Goal: Use online tool/utility

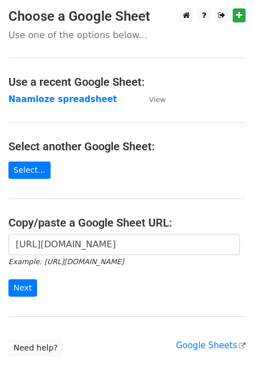
scroll to position [0, 242]
type input "[URL][DOMAIN_NAME]"
click at [21, 284] on input "Next" at bounding box center [22, 287] width 29 height 17
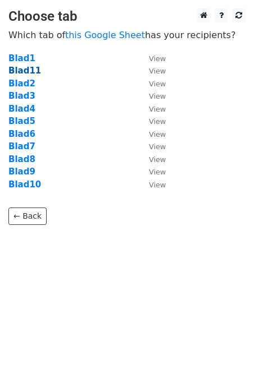
click at [25, 68] on strong "Blad11" at bounding box center [24, 71] width 33 height 10
